Goal: Information Seeking & Learning: Learn about a topic

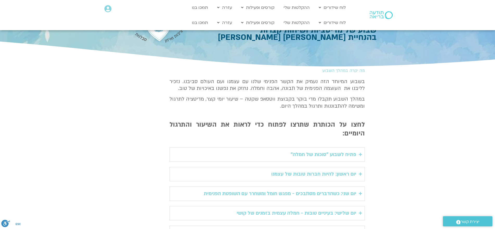
scroll to position [55, 0]
click at [361, 173] on icon "Accordion. Open links with Enter or Space, close with Escape, and navigate with…" at bounding box center [360, 175] width 3 height 4
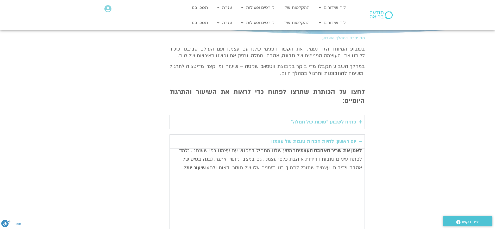
scroll to position [88, 0]
click at [360, 140] on icon "Accordion. Open links with Enter or Space, close with Escape, and navigate with…" at bounding box center [360, 142] width 3 height 4
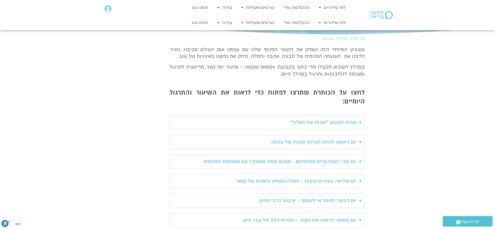
click at [362, 140] on icon "Accordion. Open links with Enter or Space, close with Escape, and navigate with…" at bounding box center [360, 142] width 3 height 4
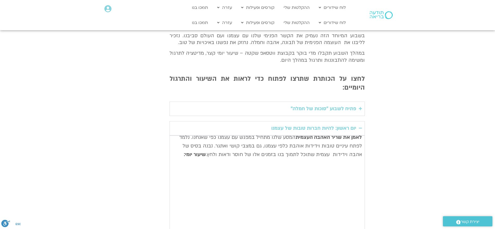
scroll to position [101, 0]
click at [363, 121] on summary "יום ראשון: להיות חברות טובות של עצמנו" at bounding box center [267, 128] width 195 height 14
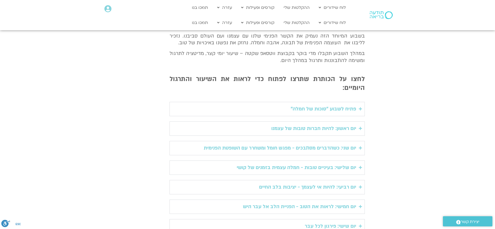
click at [361, 141] on summary "יום שני: כשהדברים מסתבכים - מפגש חומל ומשחרר עם השופטת הפנימית" at bounding box center [267, 148] width 195 height 14
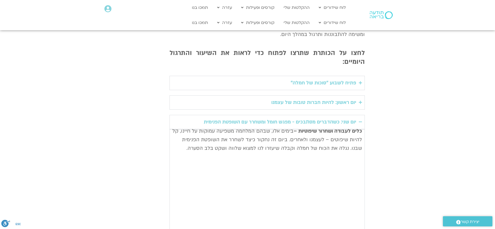
scroll to position [126, 0]
click at [361, 121] on icon "Accordion. Open links with Enter or Space, close with Escape, and navigate with…" at bounding box center [360, 123] width 3 height 4
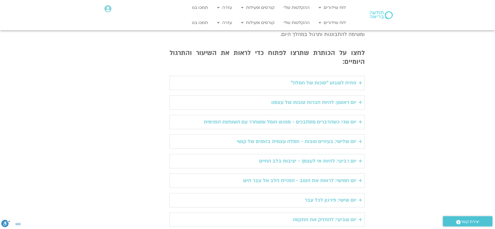
scroll to position [128, 0]
click at [359, 178] on icon "Accordion. Open links with Enter or Space, close with Escape, and navigate with…" at bounding box center [360, 180] width 3 height 4
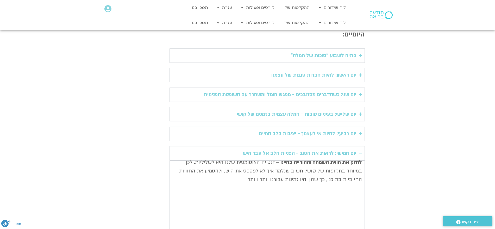
scroll to position [154, 0]
click at [360, 152] on icon "Accordion. Open links with Enter or Space, close with Escape, and navigate with…" at bounding box center [360, 154] width 3 height 4
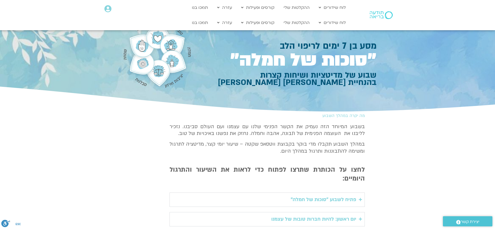
scroll to position [0, 0]
